Goal: Information Seeking & Learning: Learn about a topic

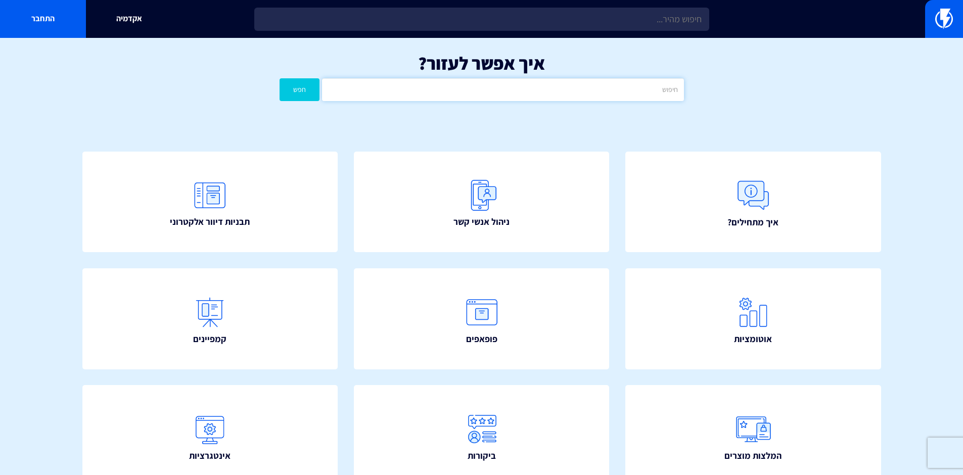
click at [544, 89] on input "text" at bounding box center [502, 89] width 361 height 23
type input "קופון"
click at [280, 78] on button "חפש" at bounding box center [300, 89] width 40 height 23
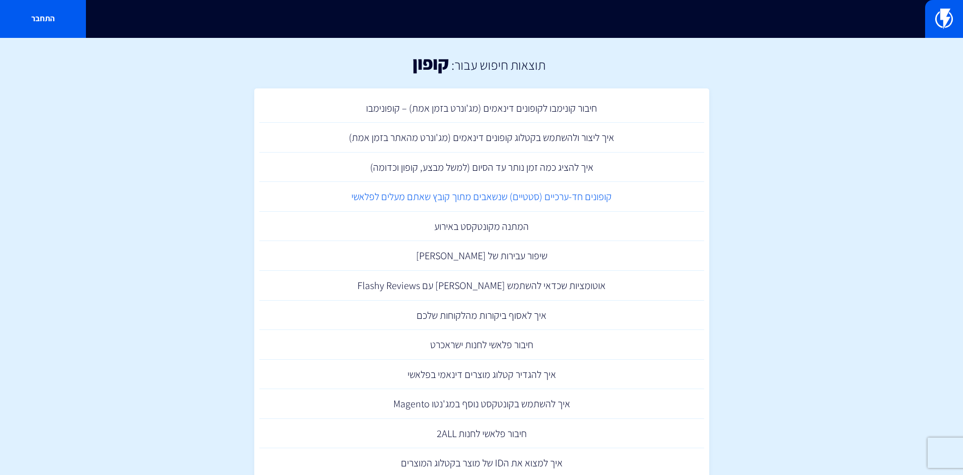
click at [511, 196] on link "קופונים חד-ערכיים (סטטיים) שנשאבים מתוך קובץ שאתם מעלים לפלאשי" at bounding box center [481, 197] width 445 height 30
